Goal: Transaction & Acquisition: Obtain resource

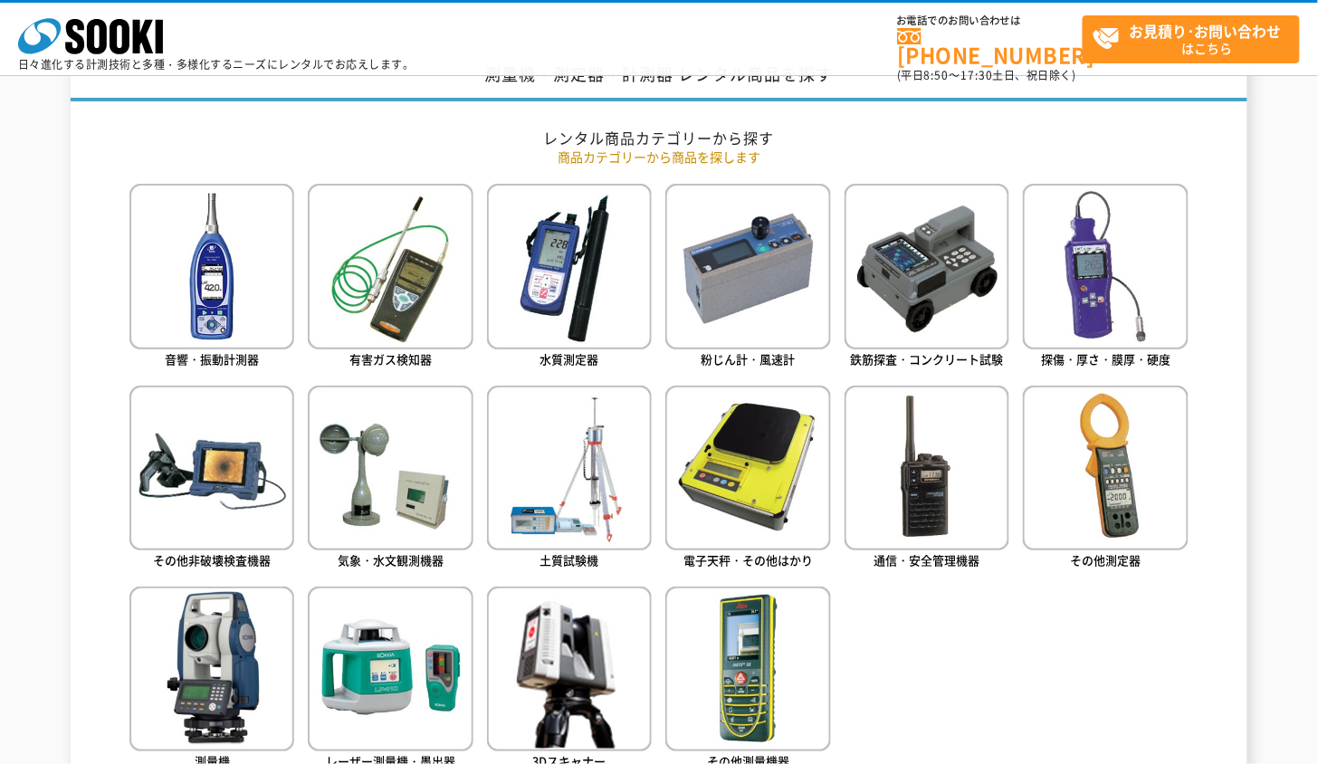
scroll to position [804, 0]
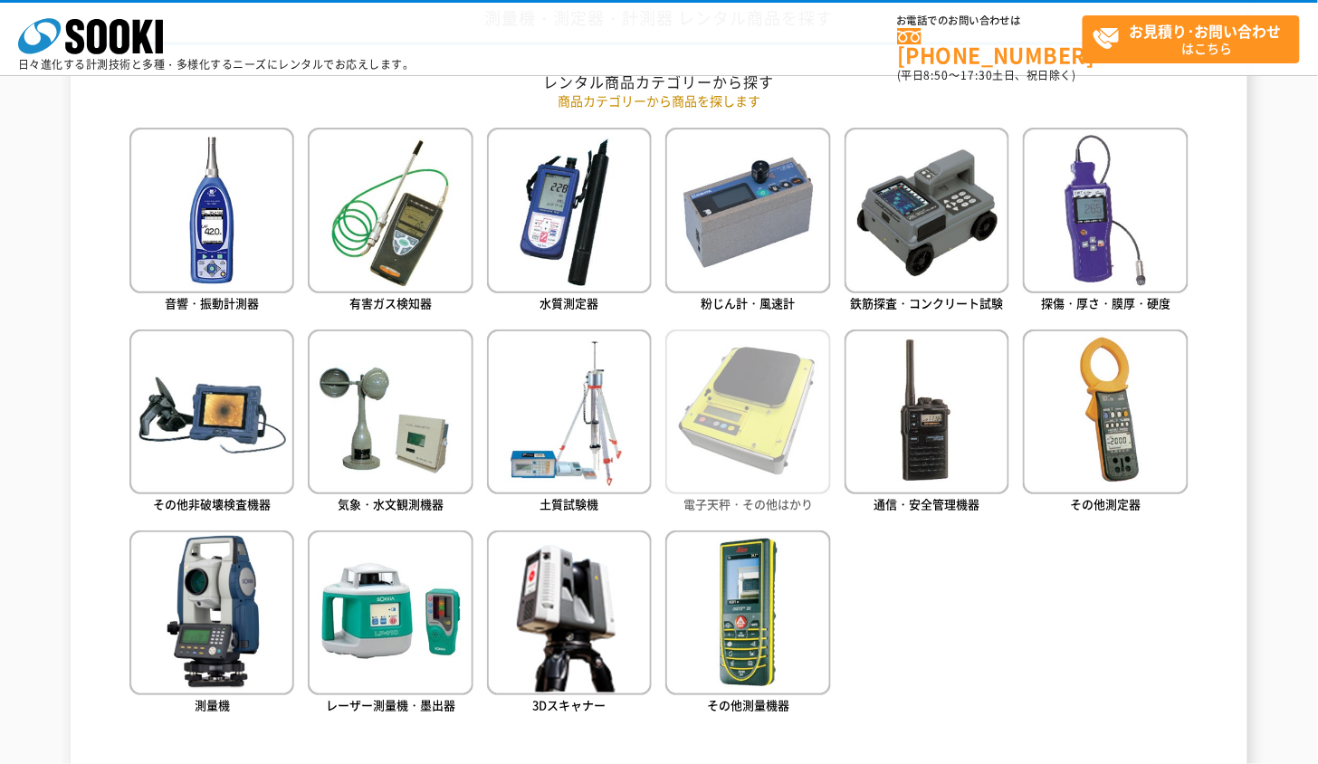
click at [756, 425] on img at bounding box center [747, 411] width 165 height 165
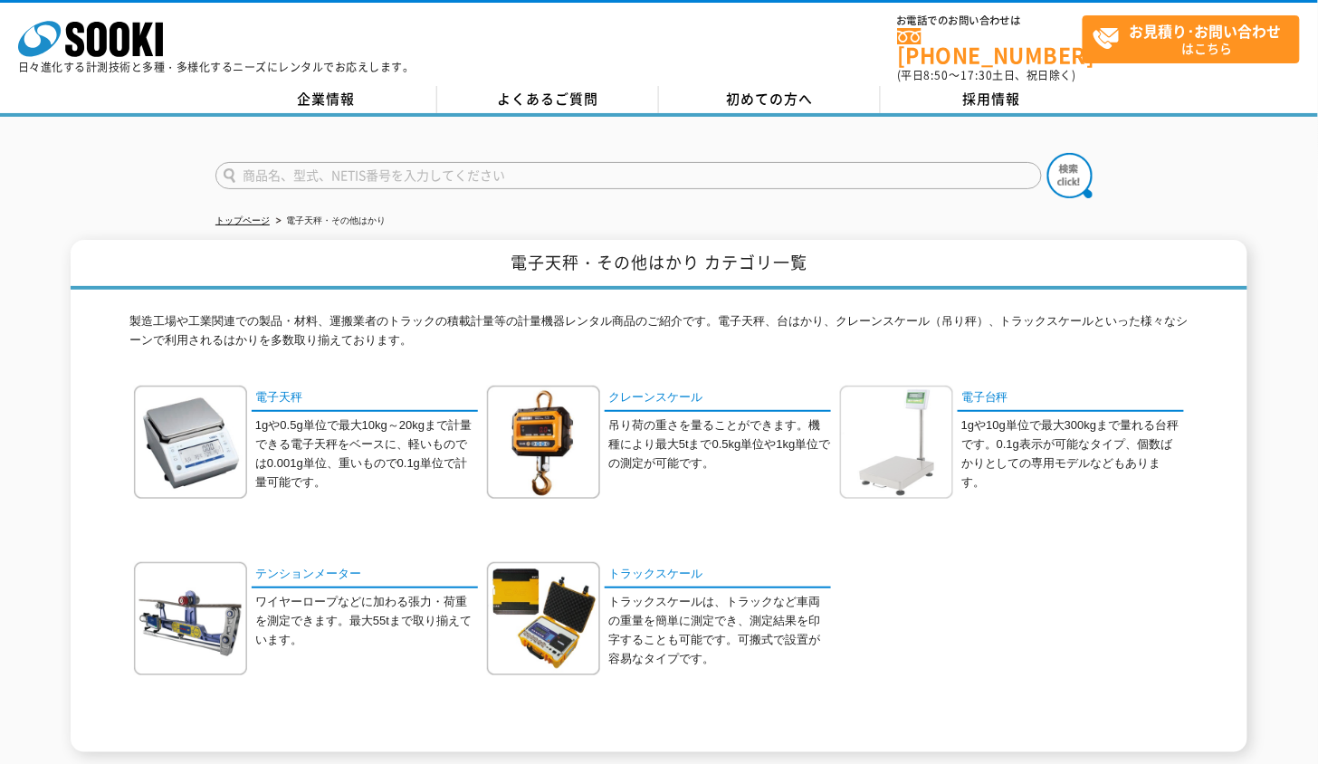
click at [912, 408] on img at bounding box center [896, 442] width 113 height 113
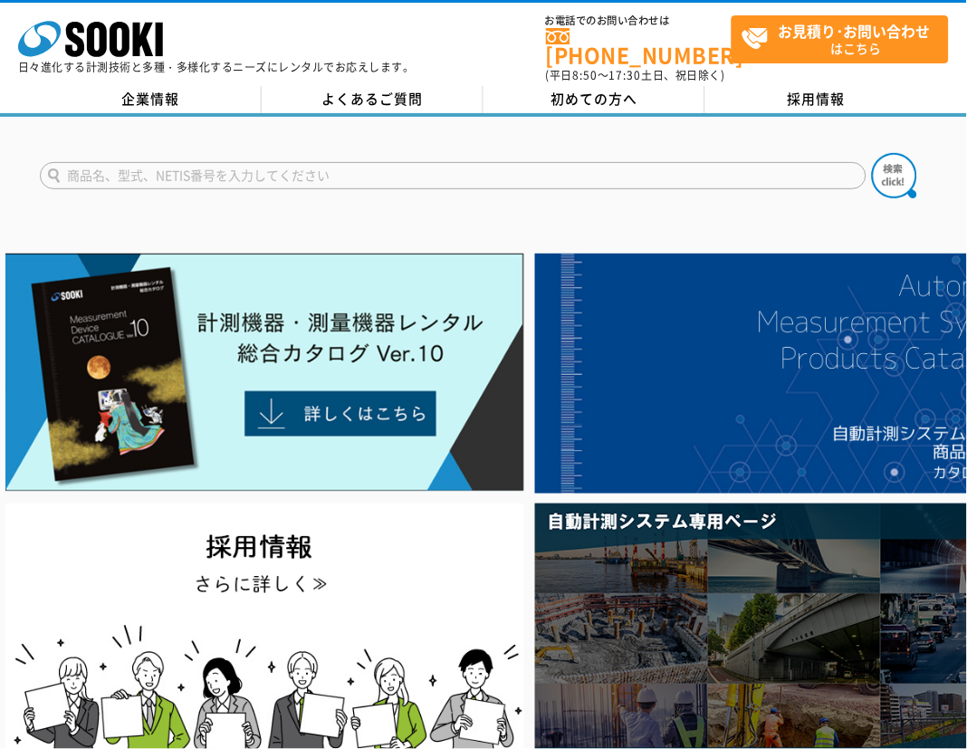
click at [486, 162] on input "text" at bounding box center [453, 175] width 826 height 27
paste input "鉛直器"
type input "鉛直器"
click at [898, 167] on img at bounding box center [894, 175] width 45 height 45
